Goal: Transaction & Acquisition: Download file/media

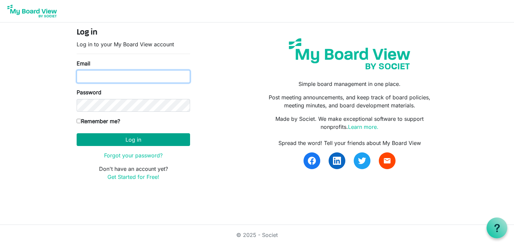
type input "jamesmgordon63@gmail.com"
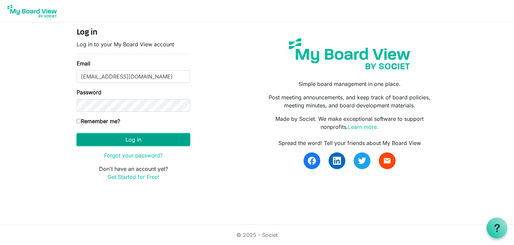
click at [133, 138] on button "Log in" at bounding box center [134, 139] width 114 height 13
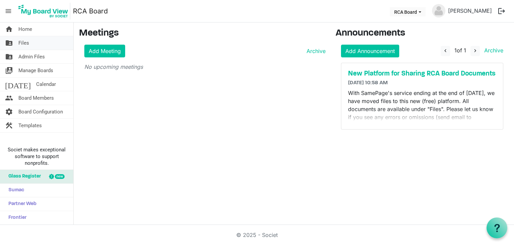
click at [20, 42] on span "Files" at bounding box center [23, 42] width 11 height 13
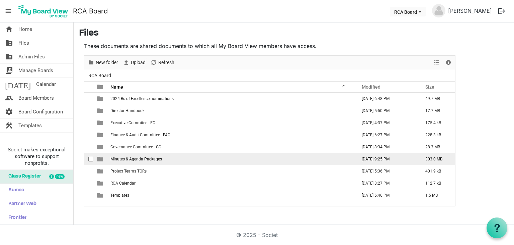
click at [147, 160] on span "Minutes & Agenda Packages" at bounding box center [137, 158] width 52 height 5
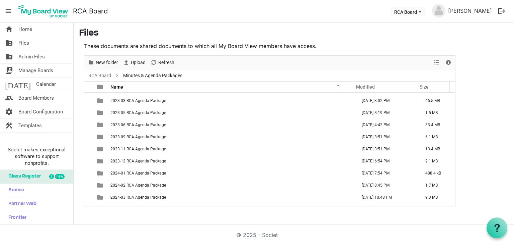
scroll to position [308, 0]
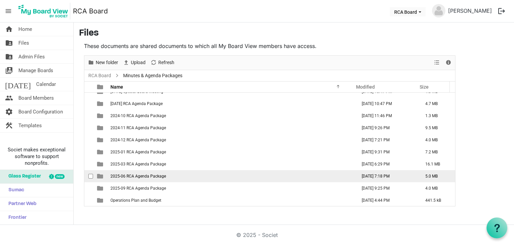
click at [146, 176] on span "2025-06 RCA Agenda Package" at bounding box center [139, 175] width 56 height 5
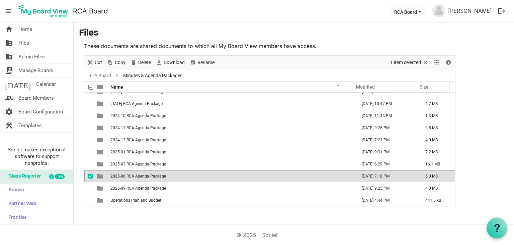
click at [146, 176] on span "2025-06 RCA Agenda Package" at bounding box center [139, 175] width 56 height 5
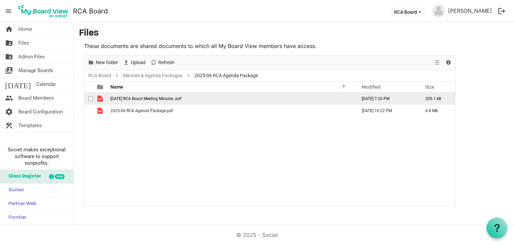
click at [91, 97] on span "checkbox" at bounding box center [90, 98] width 5 height 5
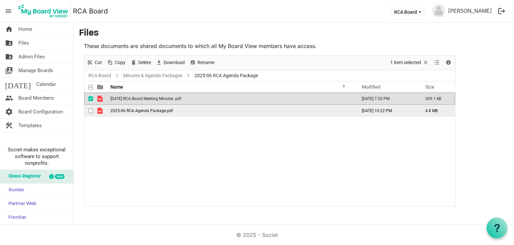
click at [89, 111] on span "checkbox" at bounding box center [90, 110] width 5 height 5
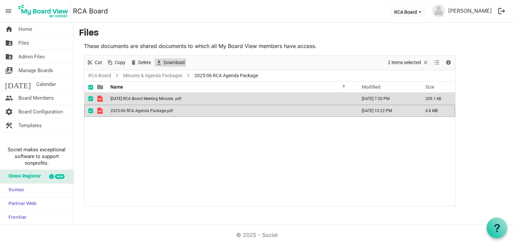
click at [169, 62] on span "Download" at bounding box center [174, 62] width 22 height 8
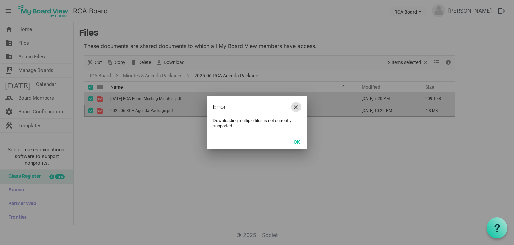
click at [297, 109] on span "Close" at bounding box center [296, 107] width 4 height 4
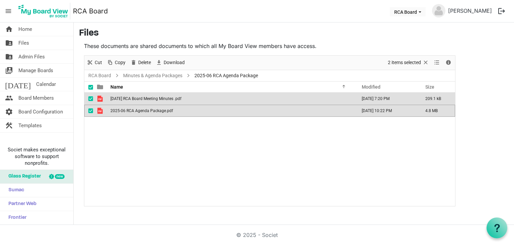
click at [91, 109] on span "checkbox" at bounding box center [90, 110] width 5 height 5
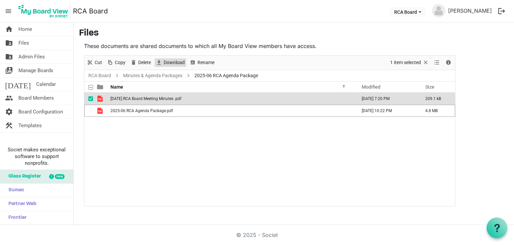
click at [166, 62] on span "Download" at bounding box center [174, 62] width 22 height 8
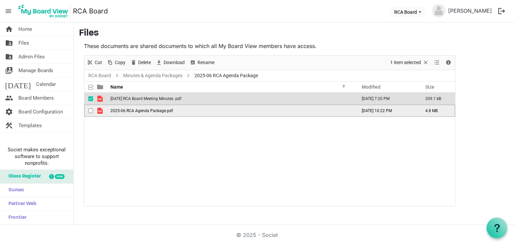
click at [89, 110] on span "checkbox" at bounding box center [90, 110] width 5 height 5
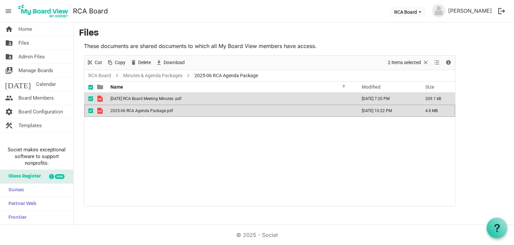
click at [88, 95] on div "checkbox" at bounding box center [92, 98] width 8 height 7
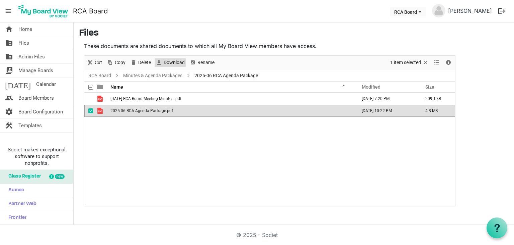
click at [165, 60] on span "Download" at bounding box center [174, 62] width 22 height 8
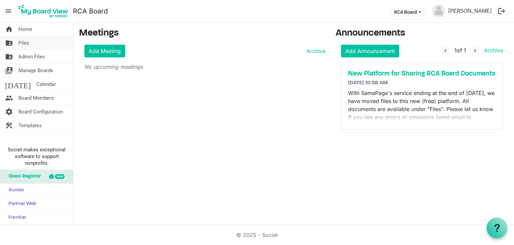
click at [24, 42] on span "Files" at bounding box center [23, 42] width 11 height 13
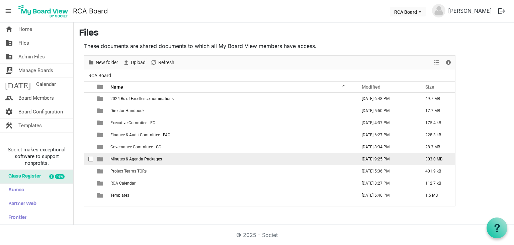
click at [139, 156] on span "Minutes & Agenda Packages" at bounding box center [137, 158] width 52 height 5
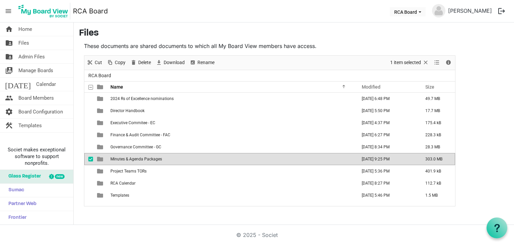
click at [139, 156] on span "Minutes & Agenda Packages" at bounding box center [137, 158] width 52 height 5
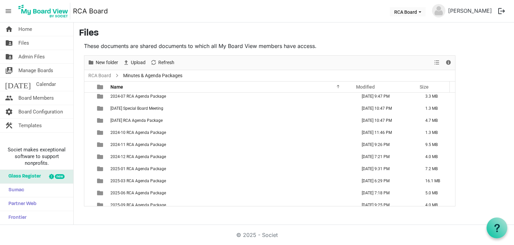
scroll to position [308, 0]
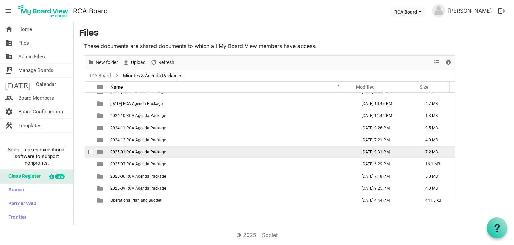
click at [163, 149] on span "2025-01 RCA Agenda Package" at bounding box center [139, 151] width 56 height 5
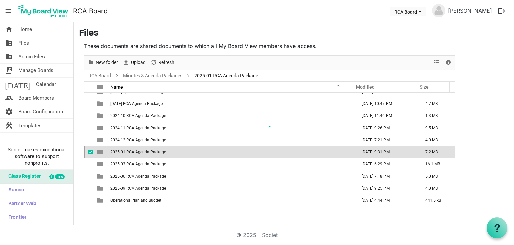
scroll to position [0, 0]
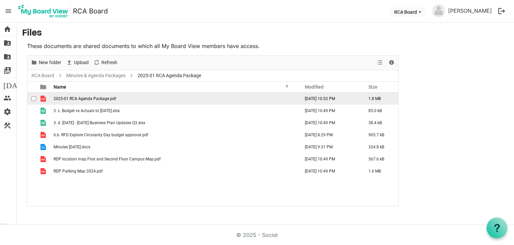
click at [31, 98] on span "checkbox" at bounding box center [33, 98] width 5 height 5
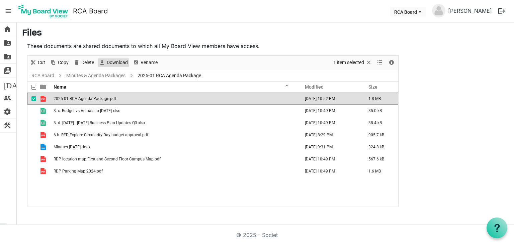
click at [111, 62] on span "Download" at bounding box center [117, 62] width 22 height 8
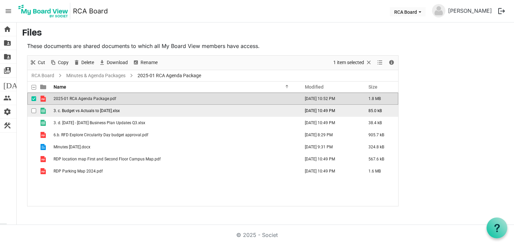
click at [33, 109] on span "checkbox" at bounding box center [33, 110] width 5 height 5
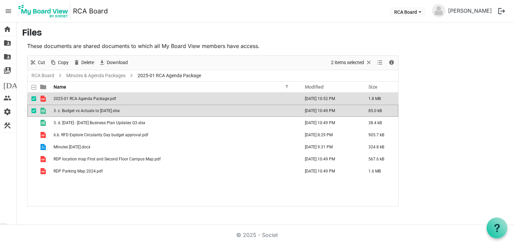
click at [33, 97] on span "checkbox" at bounding box center [33, 98] width 5 height 5
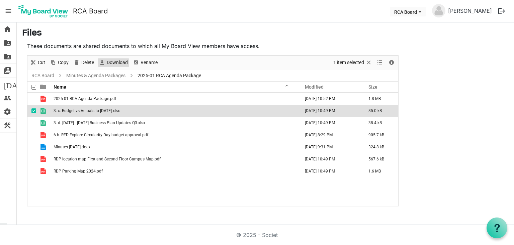
click at [115, 61] on span "Download" at bounding box center [117, 62] width 22 height 8
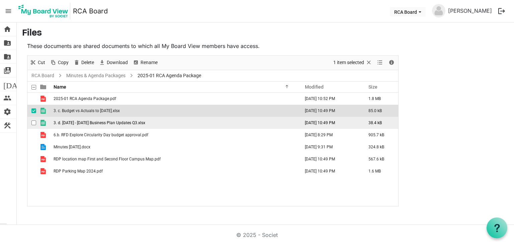
click at [33, 122] on span "checkbox" at bounding box center [33, 122] width 5 height 5
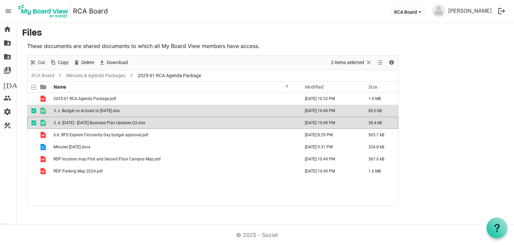
click at [34, 109] on span "checkbox" at bounding box center [33, 110] width 5 height 5
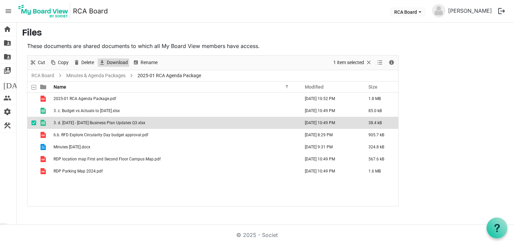
click at [119, 60] on span "Download" at bounding box center [117, 62] width 22 height 8
click at [32, 119] on div "checkbox" at bounding box center [35, 122] width 8 height 7
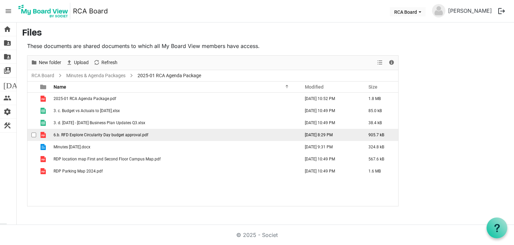
click at [31, 134] on span "checkbox" at bounding box center [33, 134] width 5 height 5
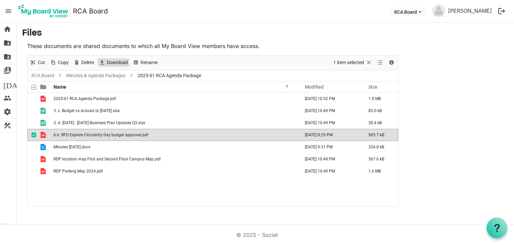
click at [125, 63] on span "Download" at bounding box center [117, 62] width 22 height 8
click at [33, 134] on span "checkbox" at bounding box center [33, 134] width 5 height 5
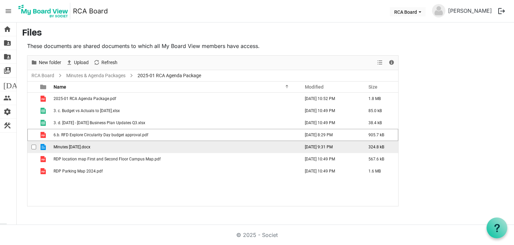
click at [32, 146] on span "checkbox" at bounding box center [33, 146] width 5 height 5
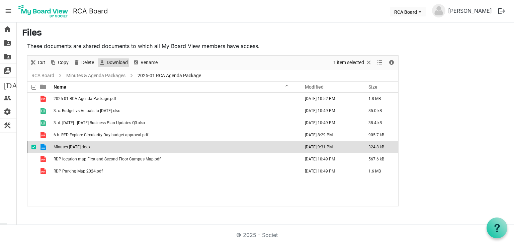
click at [121, 65] on span "Download" at bounding box center [117, 62] width 22 height 8
click at [36, 145] on span "checkbox" at bounding box center [33, 146] width 5 height 5
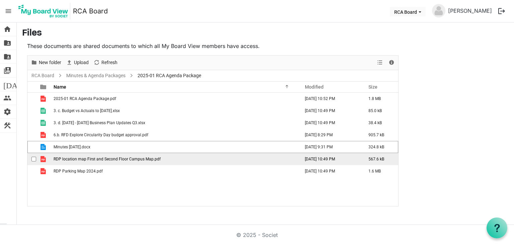
click at [34, 156] on span "checkbox" at bounding box center [33, 158] width 5 height 5
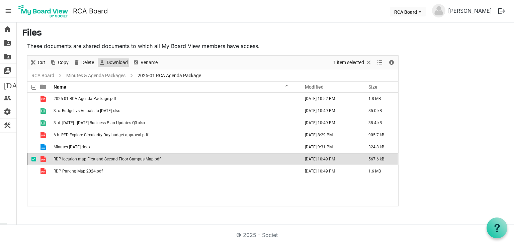
click at [127, 64] on span "Download" at bounding box center [117, 62] width 22 height 8
click at [36, 158] on span "checkbox" at bounding box center [33, 158] width 5 height 5
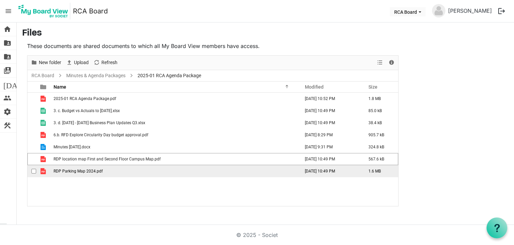
click at [32, 168] on span "checkbox" at bounding box center [33, 170] width 5 height 5
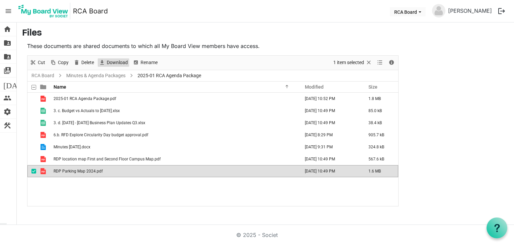
click at [110, 63] on span "Download" at bounding box center [117, 62] width 22 height 8
